Goal: Information Seeking & Learning: Learn about a topic

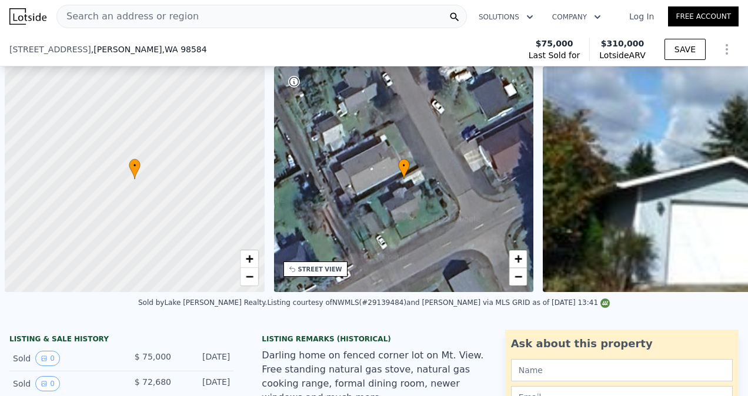
scroll to position [0, 5]
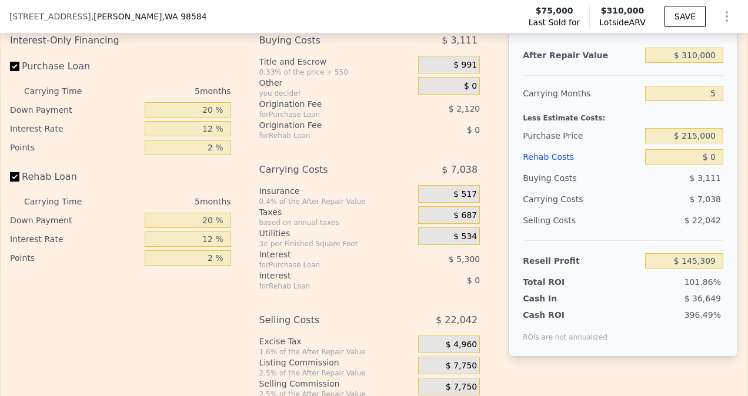
type input "5"
type input "$ 0"
type input "$ 145,309"
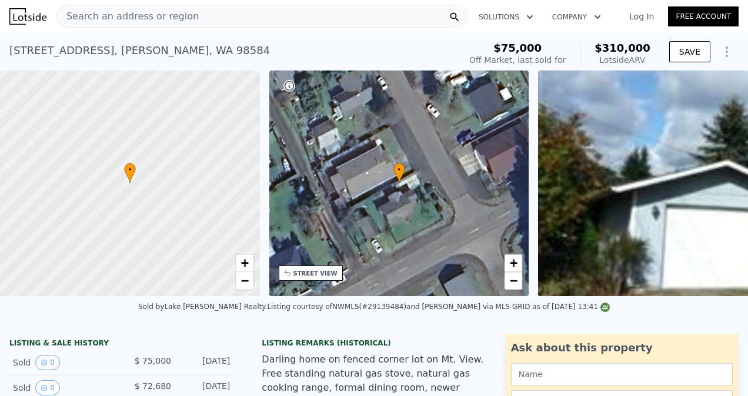
click at [243, 11] on div "Search an address or region" at bounding box center [261, 17] width 410 height 24
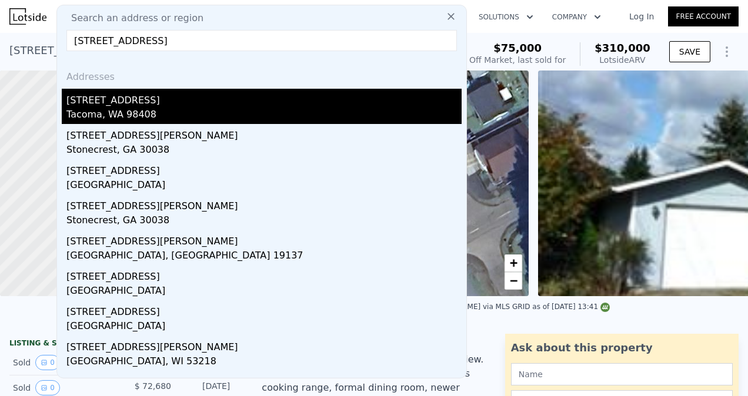
type input "[STREET_ADDRESS]"
click at [131, 98] on div "[STREET_ADDRESS]" at bounding box center [263, 98] width 395 height 19
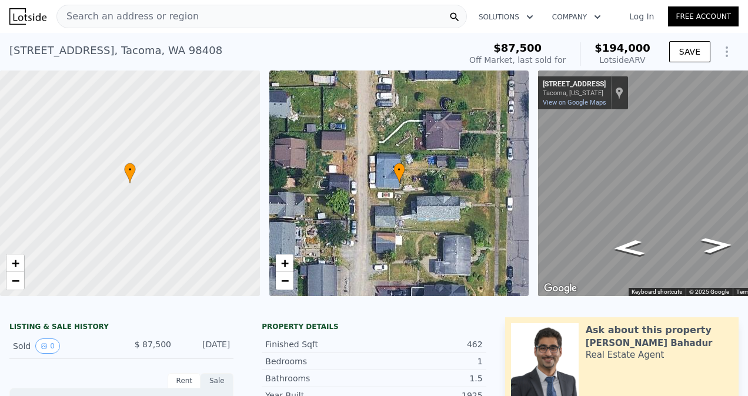
click at [146, 21] on span "Search an address or region" at bounding box center [128, 16] width 142 height 14
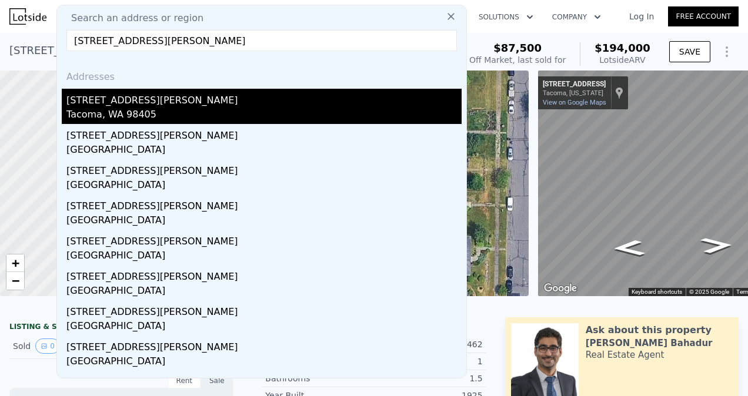
type input "[STREET_ADDRESS][PERSON_NAME]"
click at [131, 102] on div "[STREET_ADDRESS][PERSON_NAME]" at bounding box center [263, 98] width 395 height 19
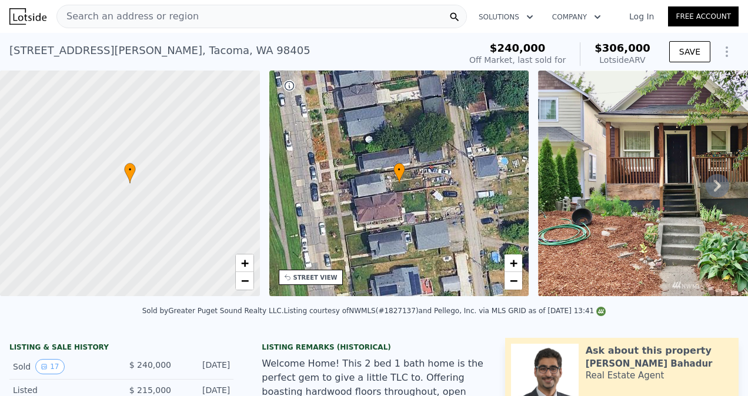
click at [471, 315] on div "Listing courtesy of NWMLS (#1827137) and Pellego, Inc. via MLS GRID as of [DATE…" at bounding box center [445, 311] width 322 height 8
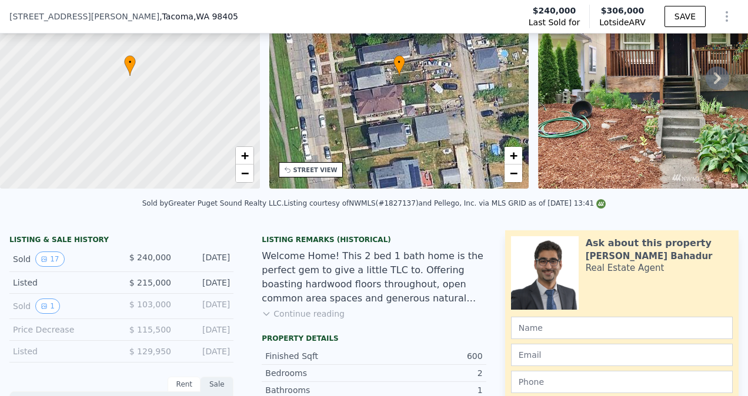
scroll to position [113, 0]
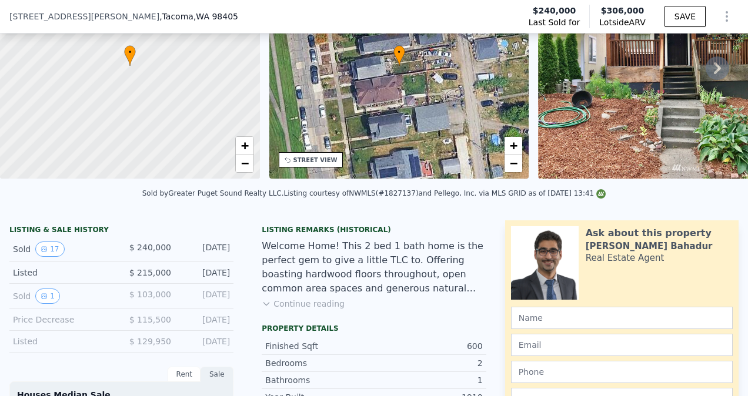
click at [315, 310] on button "Continue reading" at bounding box center [303, 304] width 83 height 12
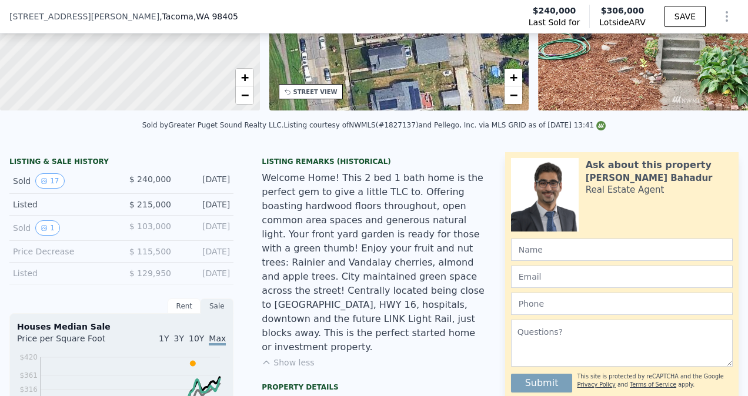
scroll to position [208, 0]
